Goal: Transaction & Acquisition: Subscribe to service/newsletter

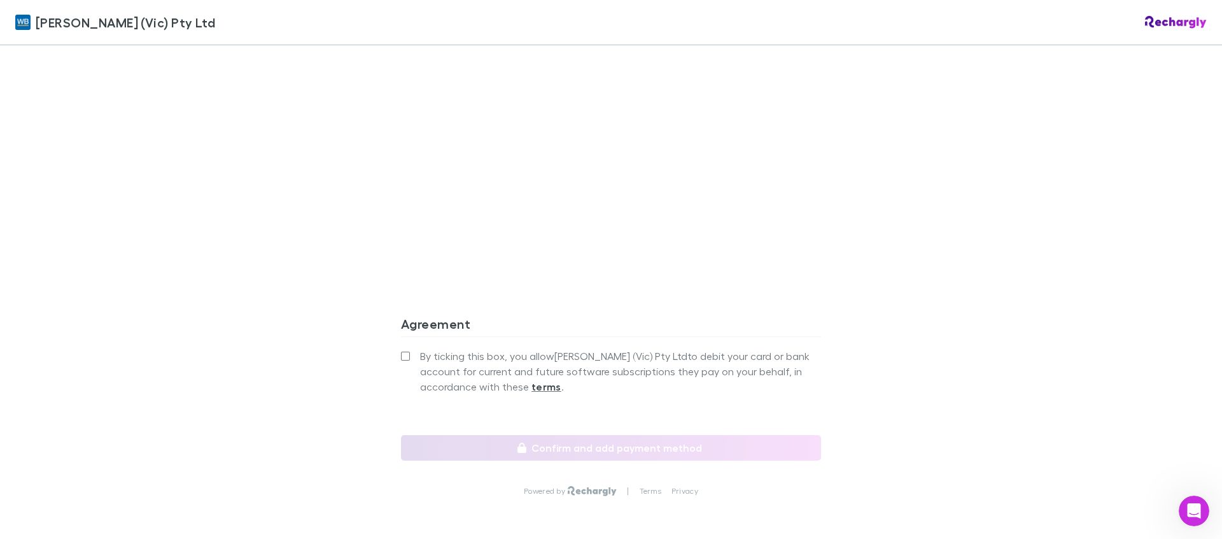
scroll to position [1036, 0]
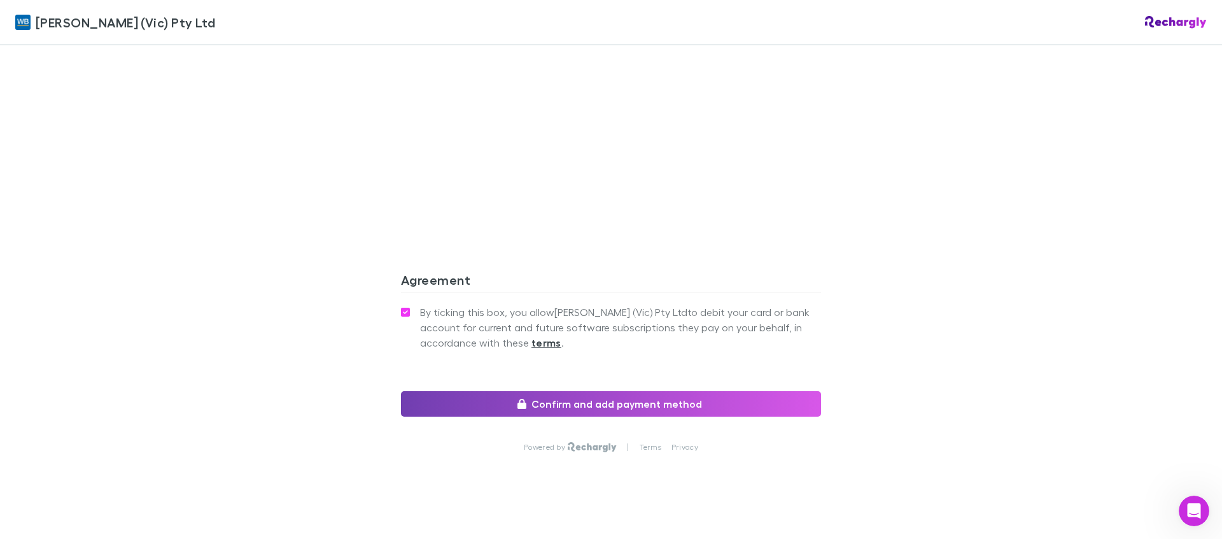
click at [585, 391] on button "Confirm and add payment method" at bounding box center [611, 403] width 420 height 25
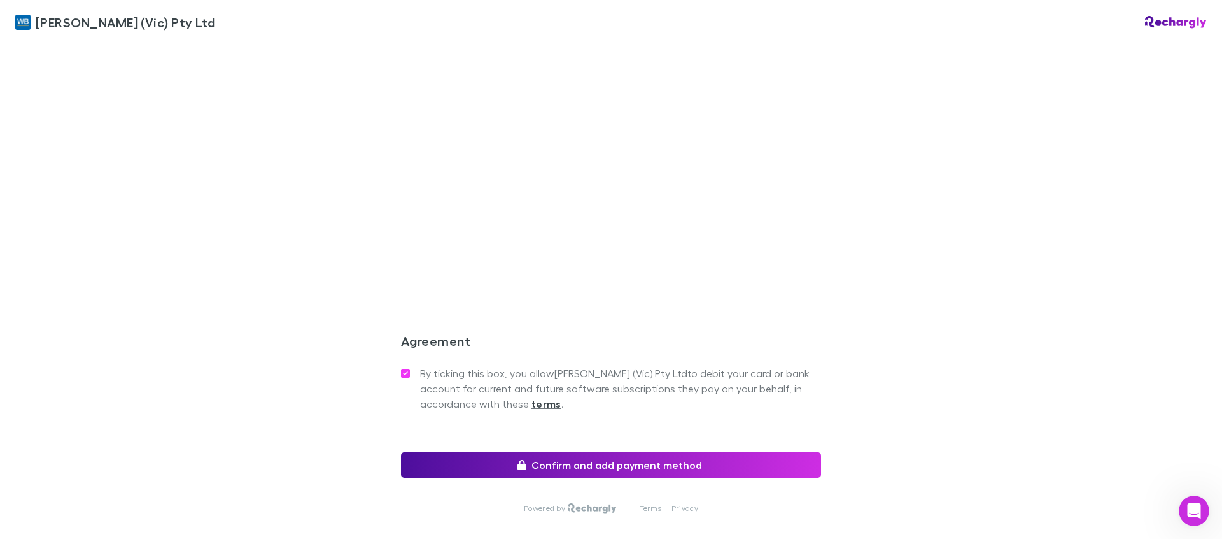
scroll to position [1082, 0]
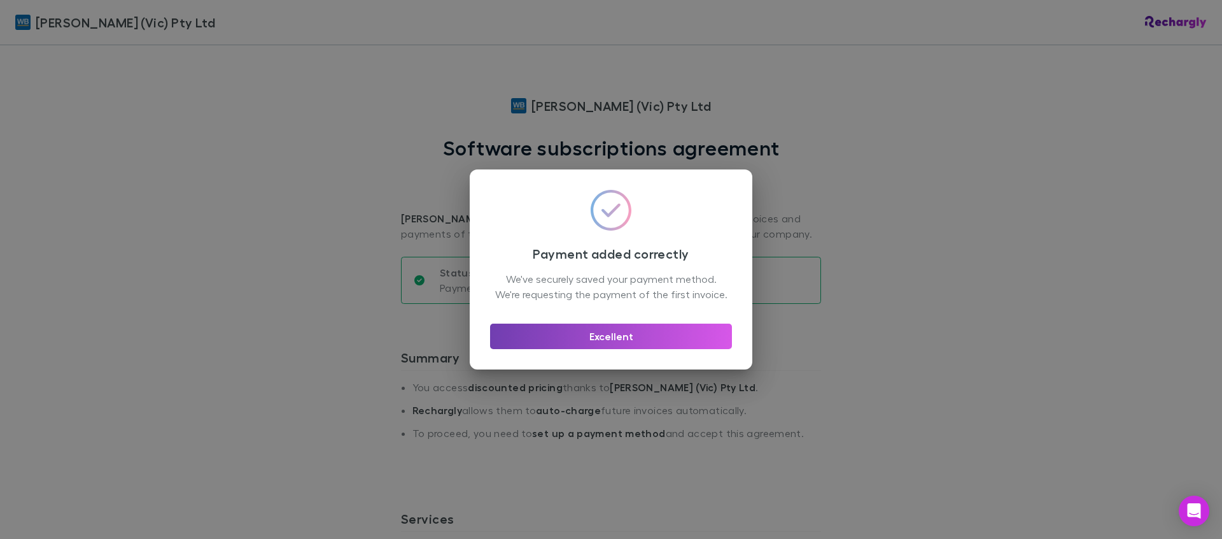
click at [604, 344] on button "Excellent" at bounding box center [611, 335] width 242 height 25
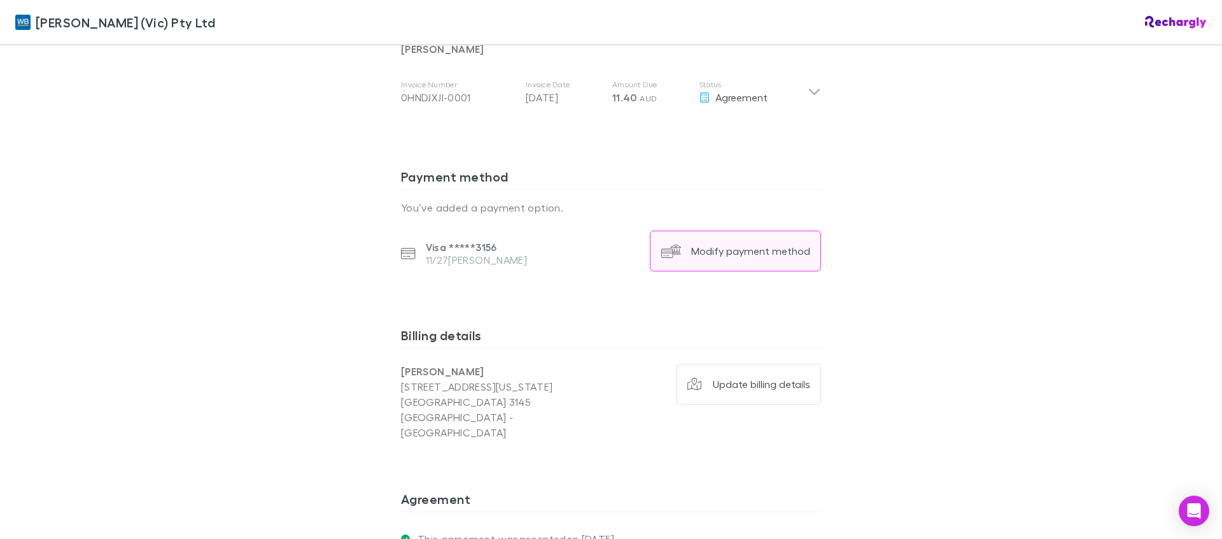
scroll to position [726, 0]
click at [711, 246] on div "Modify payment method" at bounding box center [750, 252] width 119 height 13
